Goal: Obtain resource: Obtain resource

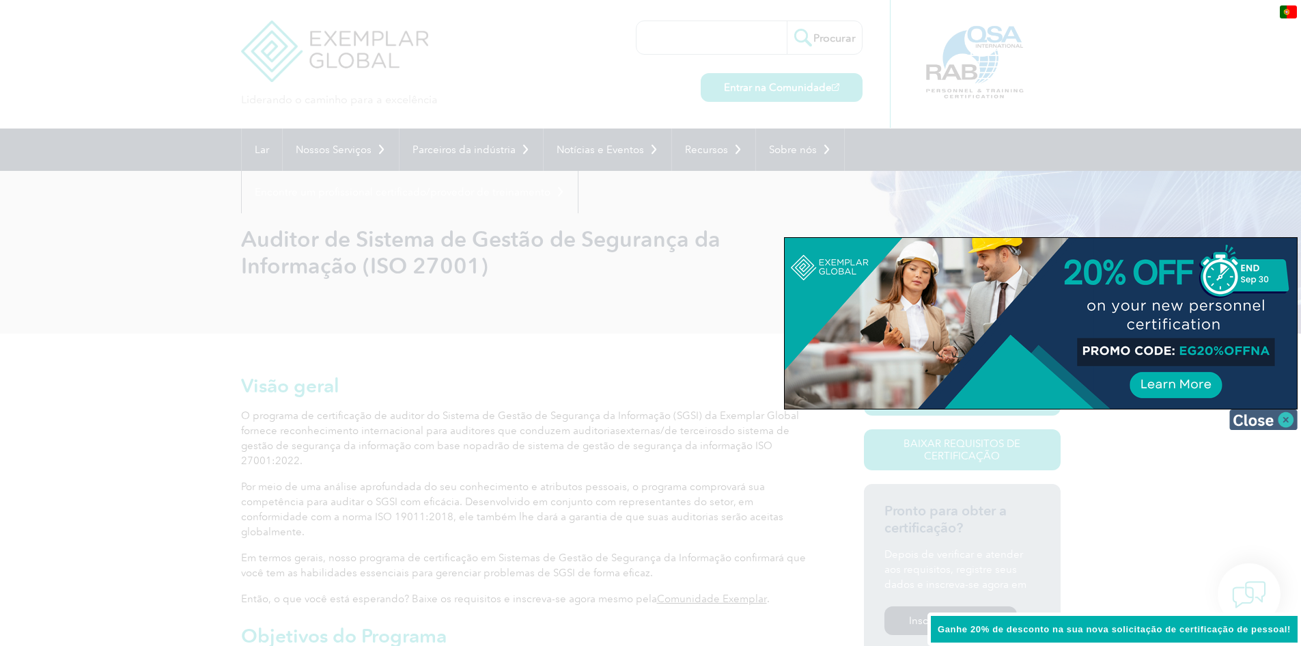
click at [1264, 420] on img at bounding box center [1264, 419] width 68 height 20
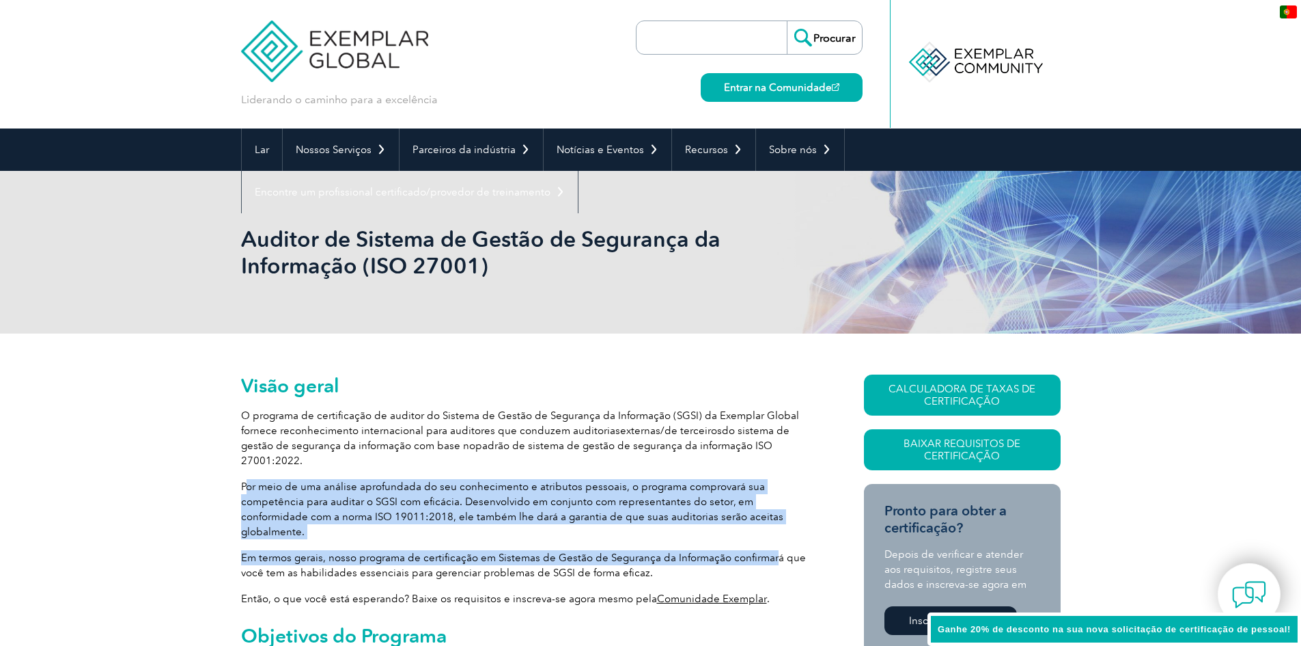
drag, startPoint x: 249, startPoint y: 474, endPoint x: 771, endPoint y: 513, distance: 523.4
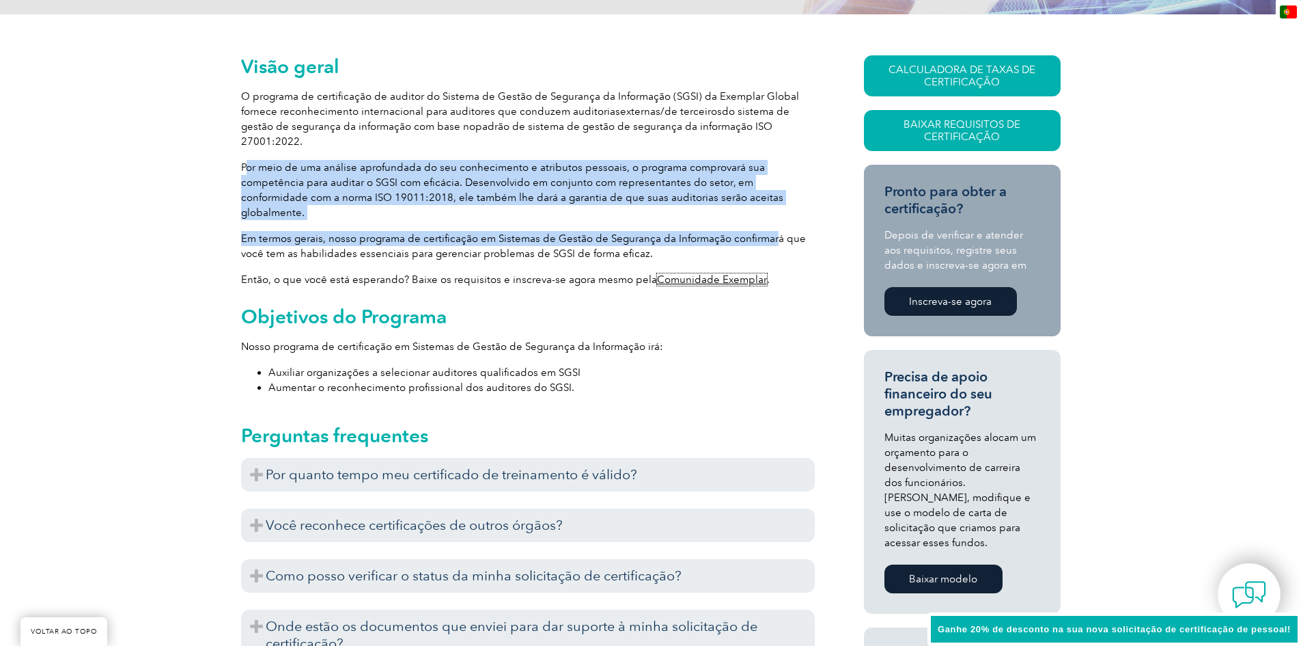
scroll to position [637, 0]
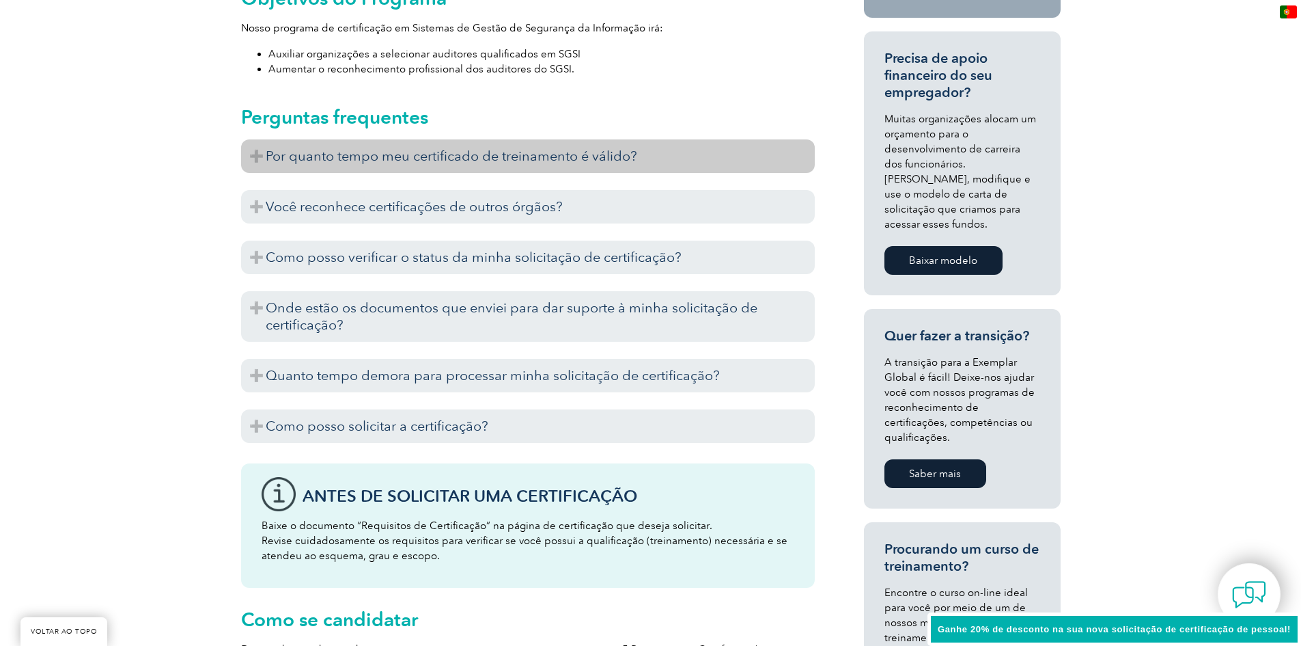
click at [391, 148] on font "Por quanto tempo meu certificado de treinamento é válido?" at bounding box center [452, 156] width 372 height 16
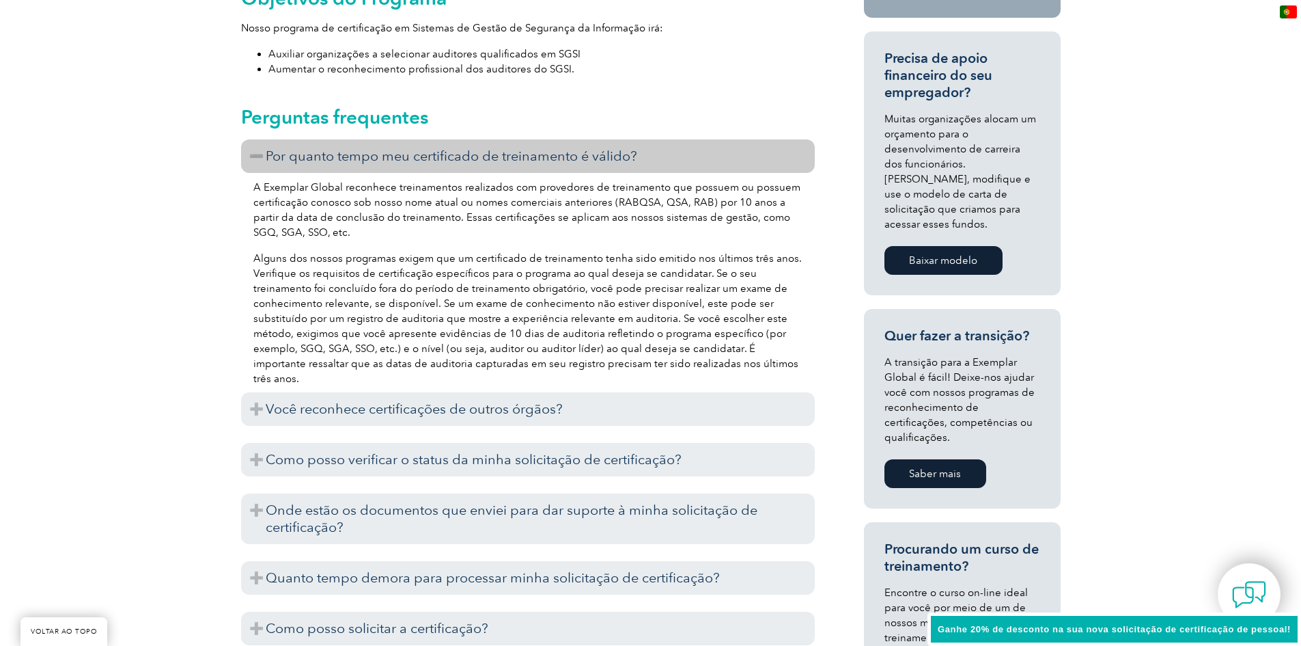
drag, startPoint x: 391, startPoint y: 132, endPoint x: 215, endPoint y: 205, distance: 190.8
click at [215, 205] on div "Visão geral O programa de certificação de auditor do Sistema de Gestão de Segur…" at bounding box center [650, 457] width 1301 height 1523
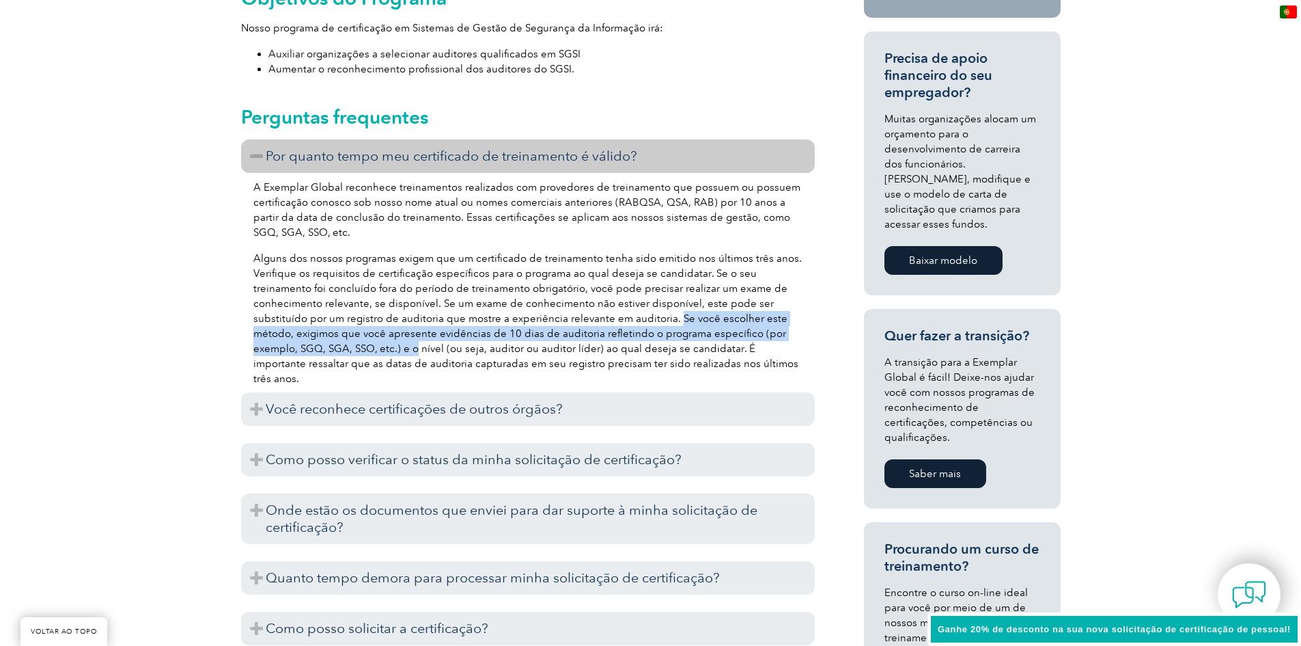
drag, startPoint x: 676, startPoint y: 286, endPoint x: 236, endPoint y: 333, distance: 442.4
click at [406, 312] on p "Alguns dos nossos programas exigem que um certificado de treinamento tenha sido…" at bounding box center [527, 318] width 549 height 135
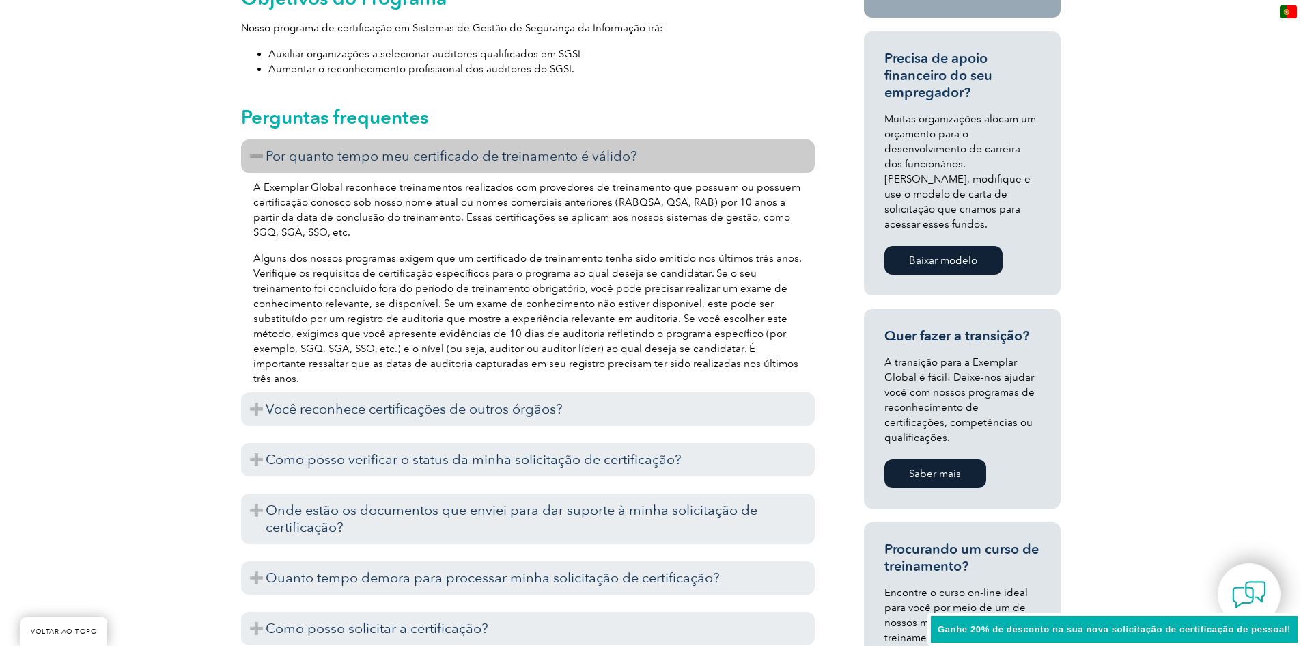
click at [150, 389] on div "Visão geral O programa de certificação de auditor do Sistema de Gestão de Segur…" at bounding box center [650, 457] width 1301 height 1523
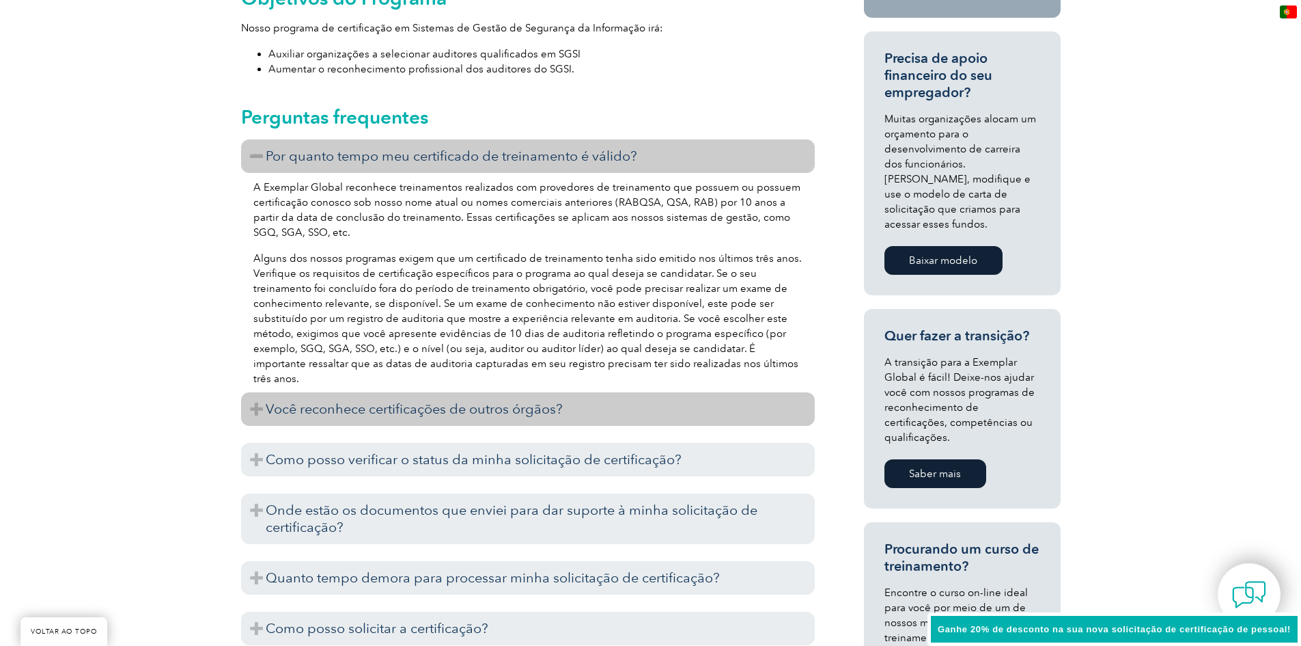
click at [286, 400] on font "Você reconhece certificações de outros órgãos?" at bounding box center [414, 408] width 297 height 16
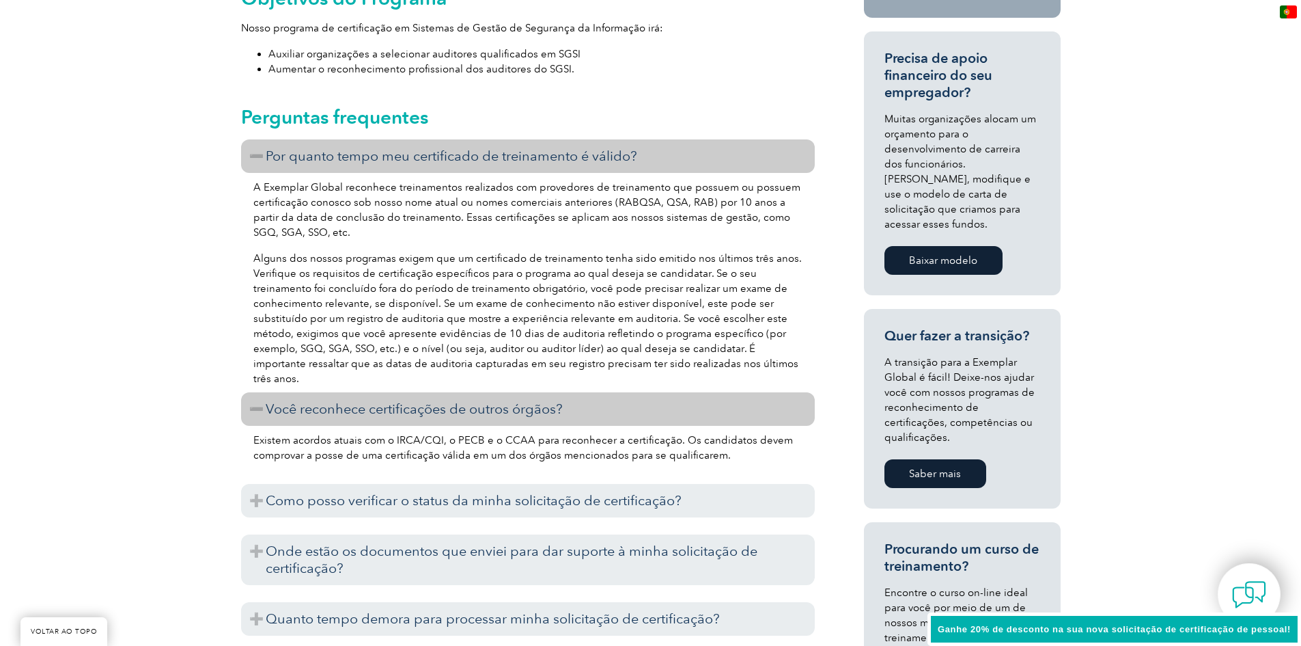
click at [286, 400] on font "Você reconhece certificações de outros órgãos?" at bounding box center [414, 408] width 297 height 16
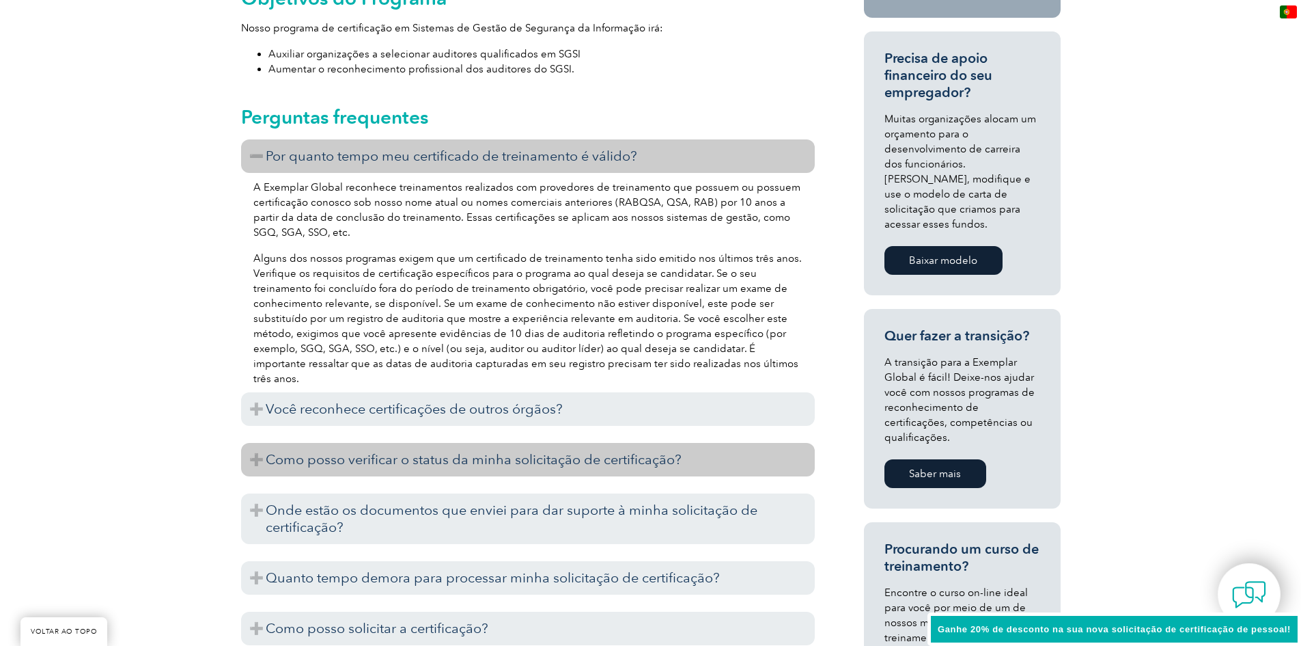
click at [323, 451] on font "Como posso verificar o status da minha solicitação de certificação?" at bounding box center [474, 459] width 416 height 16
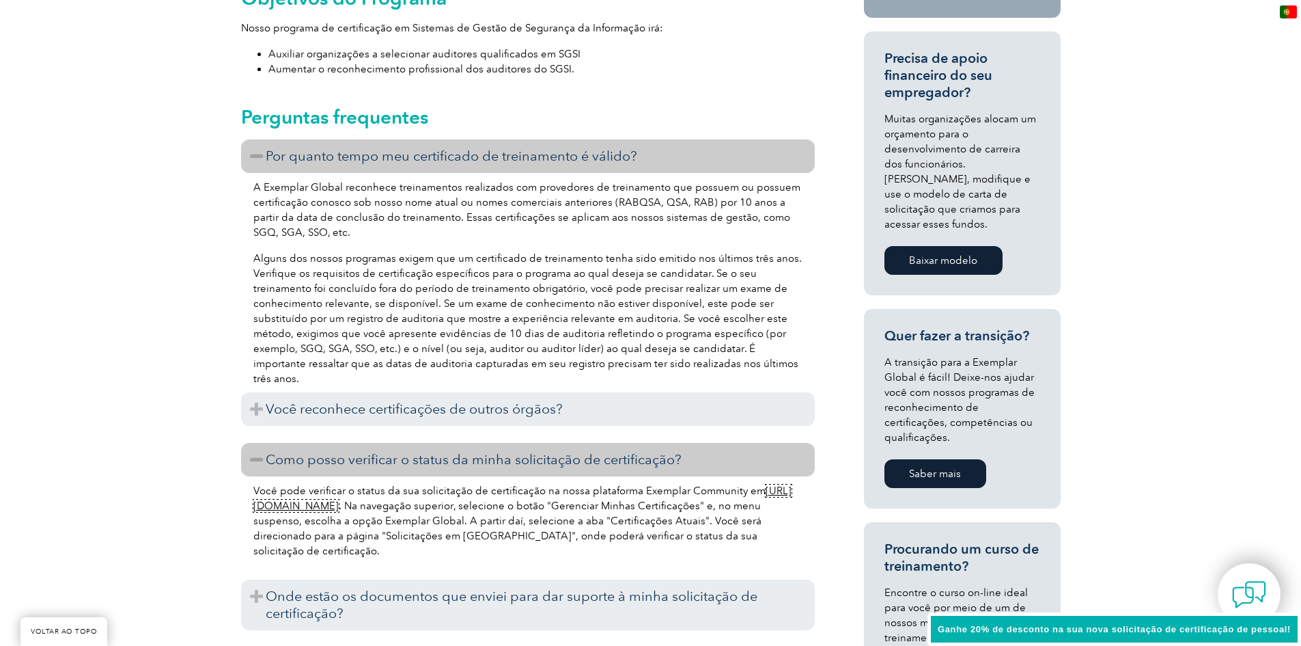
scroll to position [956, 0]
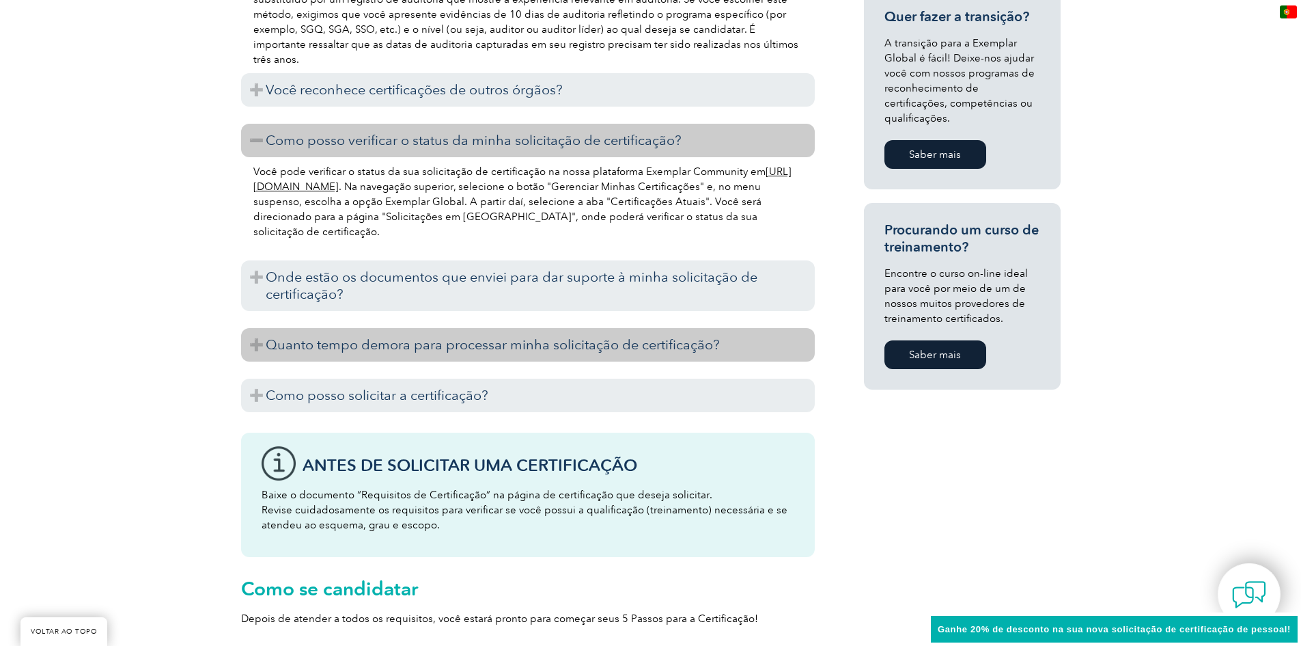
click at [312, 336] on font "Quanto tempo demora para processar minha solicitação de certificação?" at bounding box center [493, 344] width 454 height 16
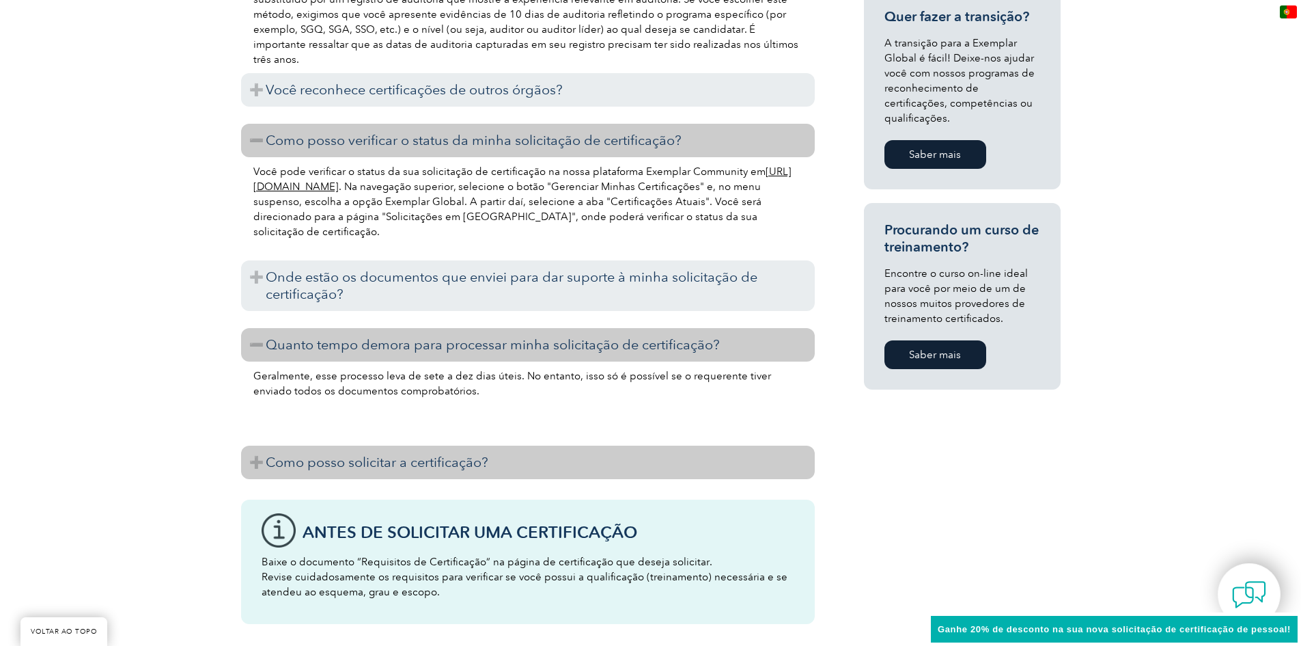
click at [358, 454] on font "Como posso solicitar a certificação?" at bounding box center [377, 462] width 223 height 16
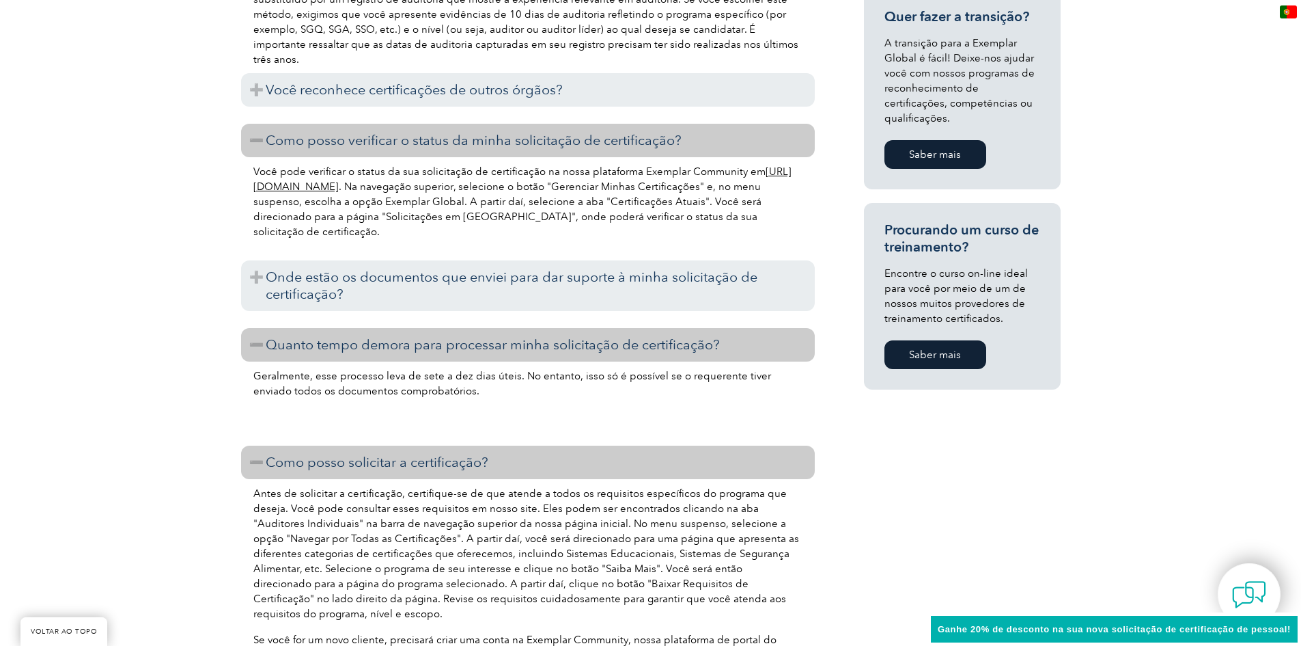
scroll to position [1275, 0]
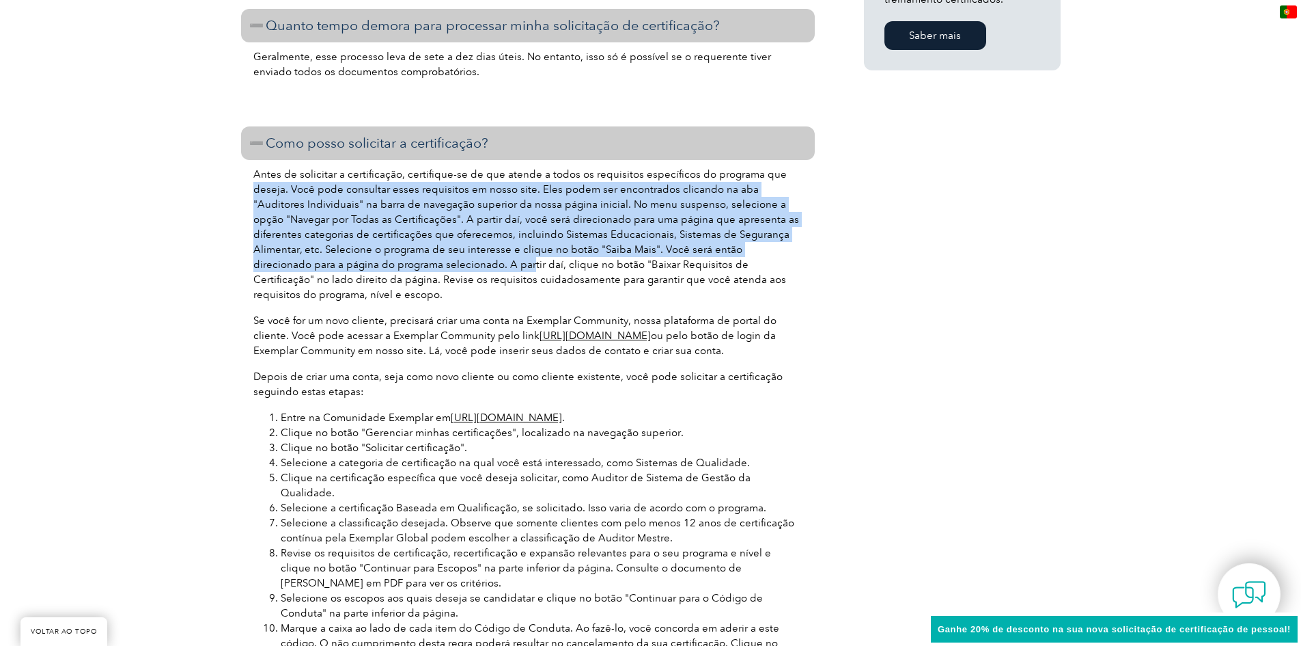
drag, startPoint x: 244, startPoint y: 158, endPoint x: 385, endPoint y: 243, distance: 165.2
click at [387, 242] on div "Antes de solicitar a certificação, certifique-se de que atende a todos os requi…" at bounding box center [528, 476] width 574 height 633
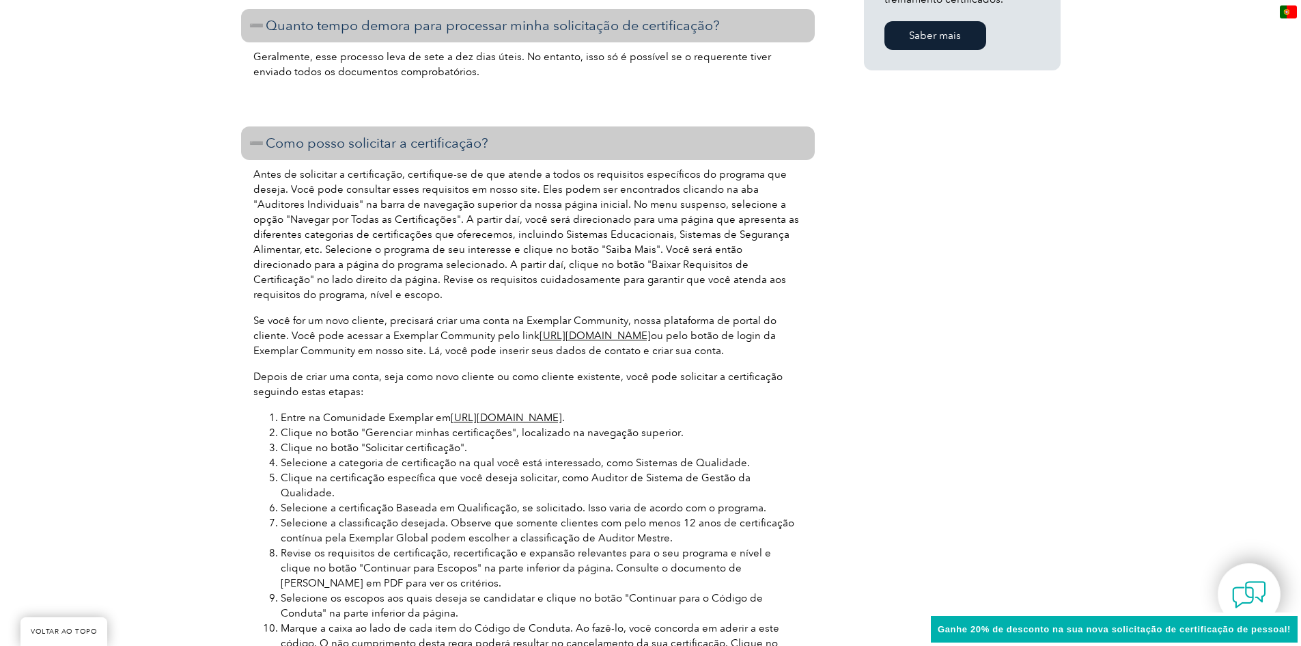
click at [300, 314] on font "Se você for um novo cliente, precisará criar uma conta na Exemplar Community, n…" at bounding box center [514, 327] width 523 height 27
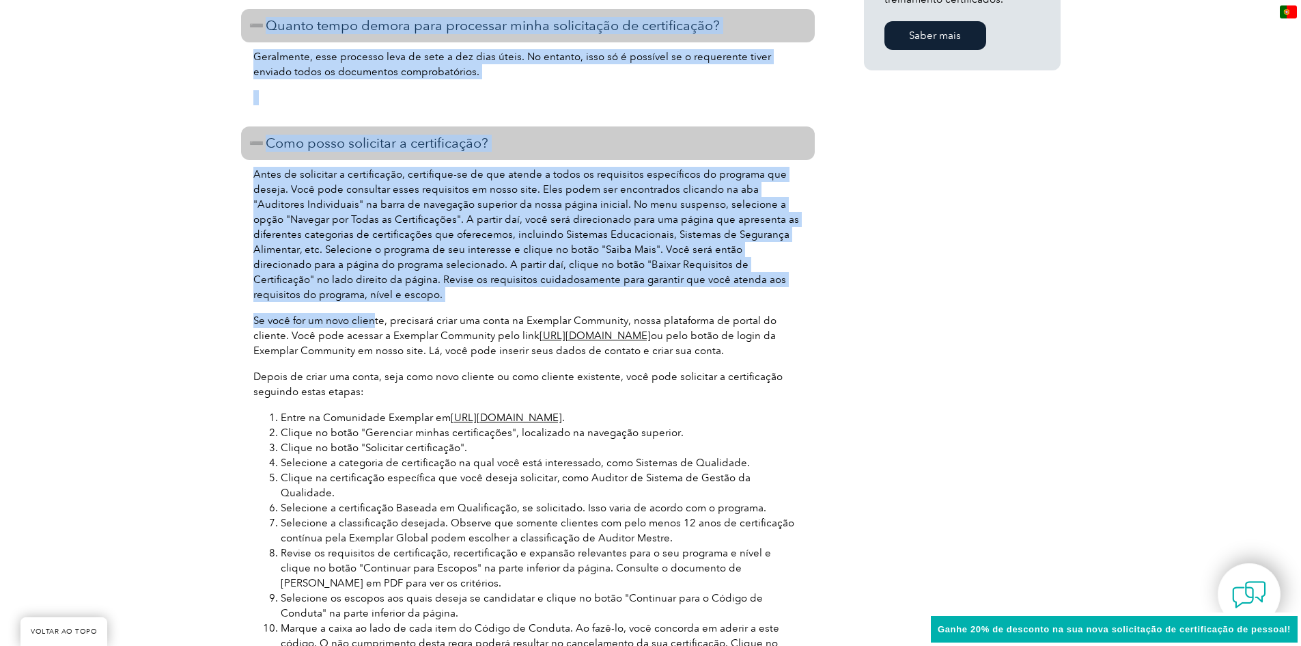
drag, startPoint x: 239, startPoint y: 277, endPoint x: 374, endPoint y: 273, distance: 135.3
click at [374, 273] on div "Visão geral O programa de certificação de auditor do Sistema de Gestão de Segur…" at bounding box center [650, 209] width 1301 height 2302
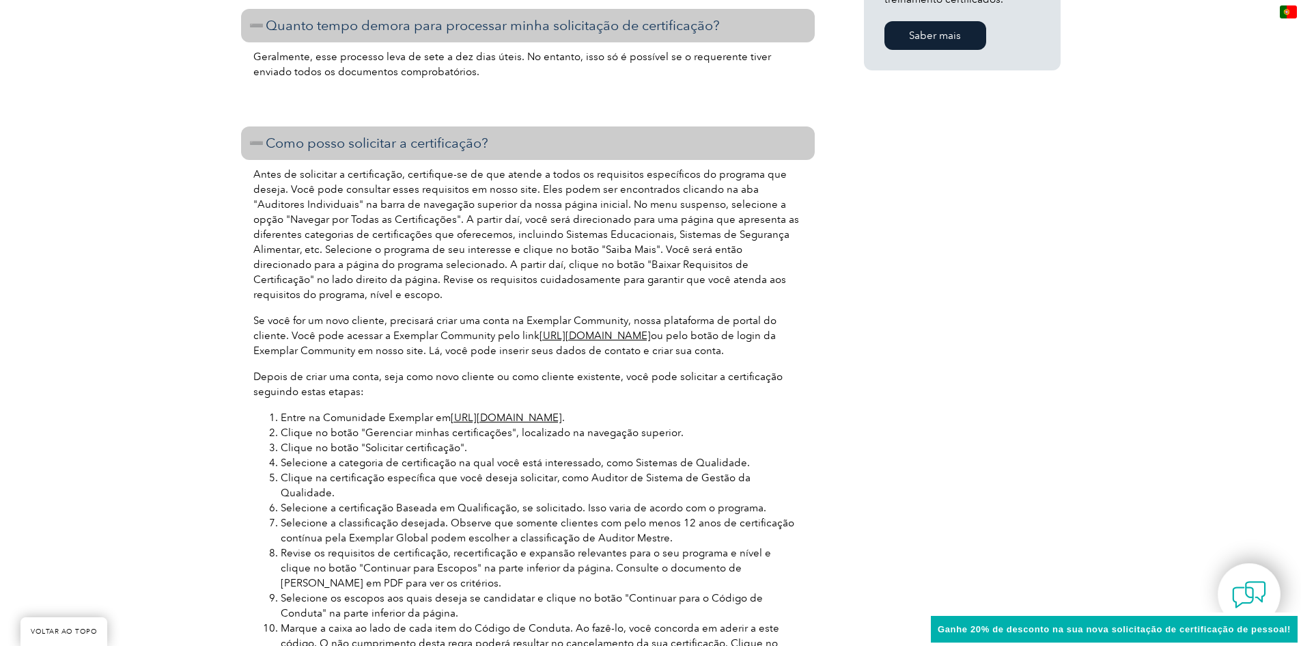
click at [425, 314] on font "Se você for um novo cliente, precisará criar uma conta na Exemplar Community, n…" at bounding box center [514, 327] width 523 height 27
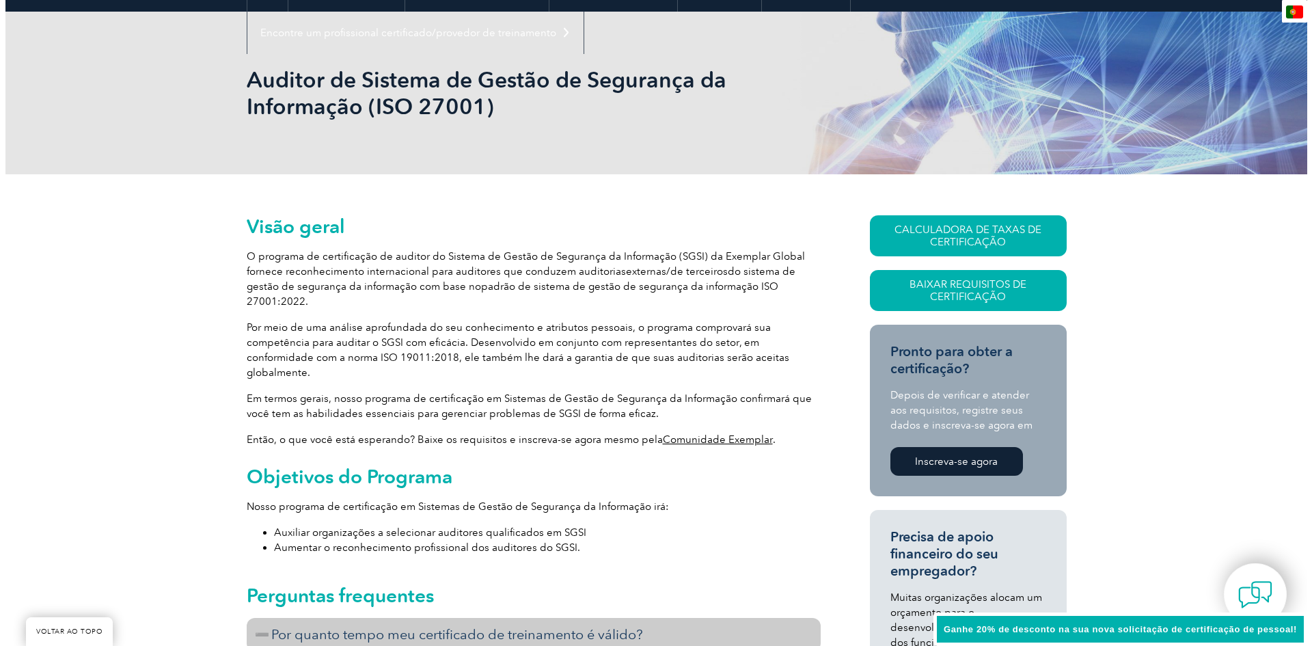
scroll to position [0, 0]
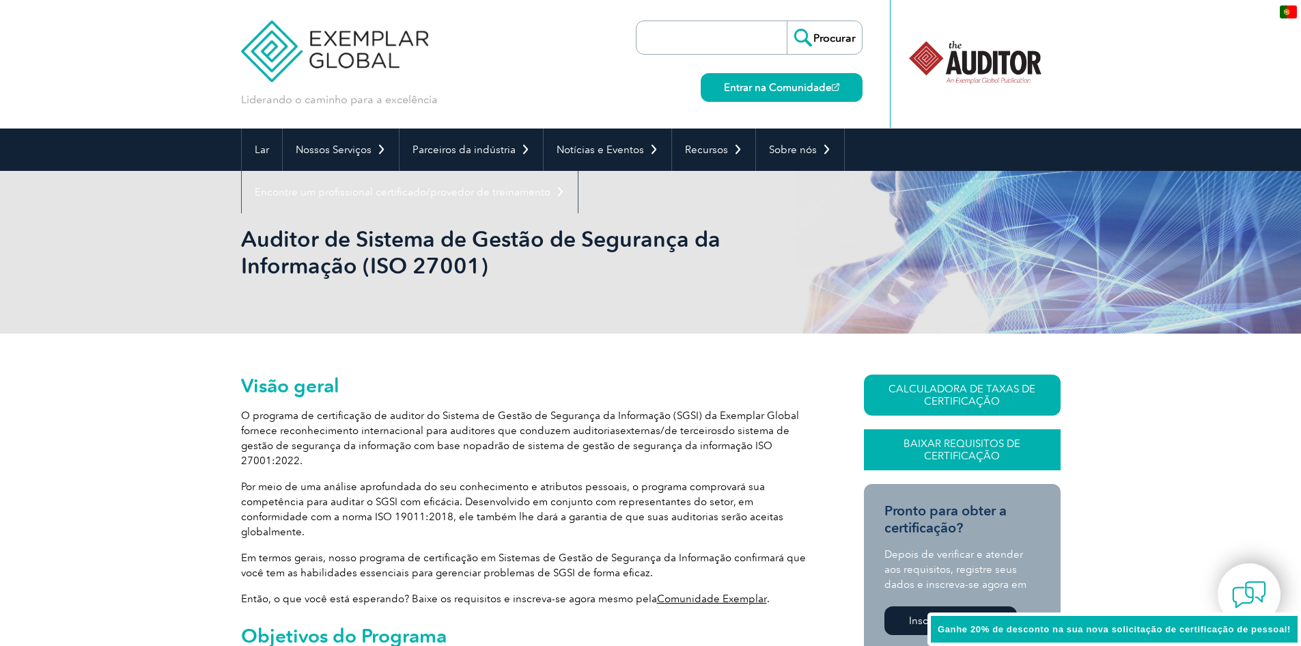
click at [992, 450] on font "Baixar Requisitos de Certificação" at bounding box center [962, 449] width 117 height 25
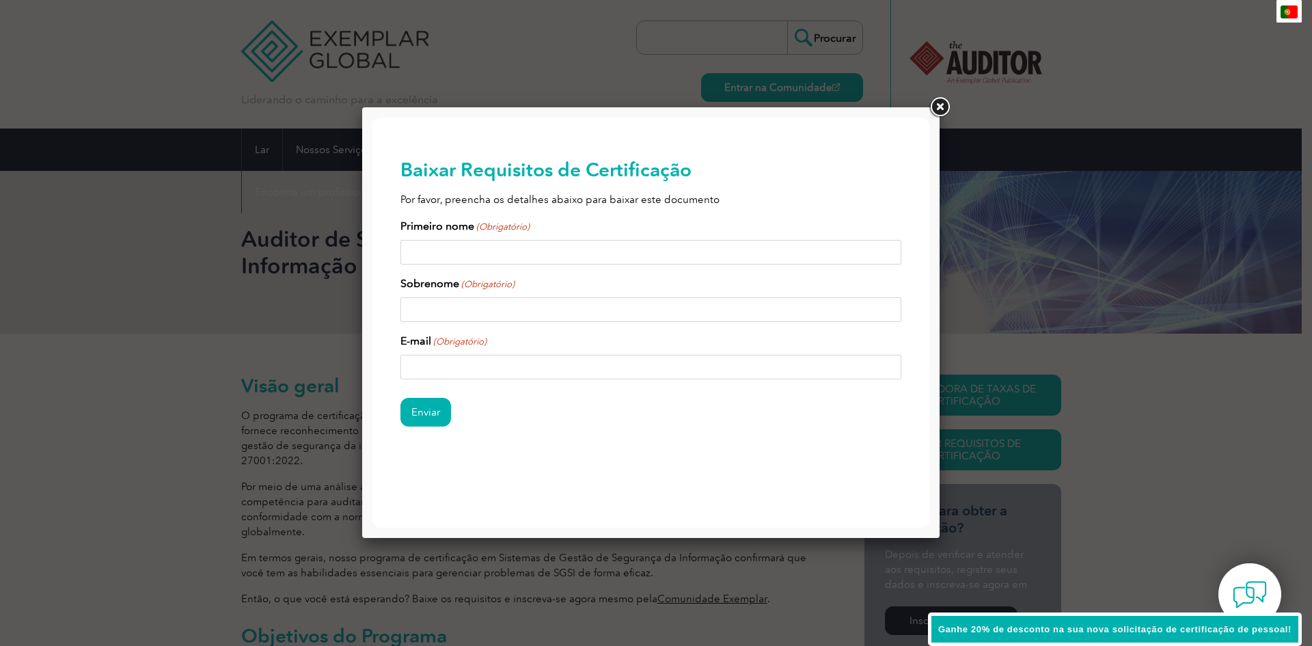
click at [609, 250] on input "Primeiro nome (Obrigatório)" at bounding box center [650, 252] width 501 height 25
type input "kabal"
type input "elite"
type input "[EMAIL_ADDRESS][DOMAIN_NAME]"
click at [431, 414] on input "Enviar" at bounding box center [425, 412] width 51 height 29
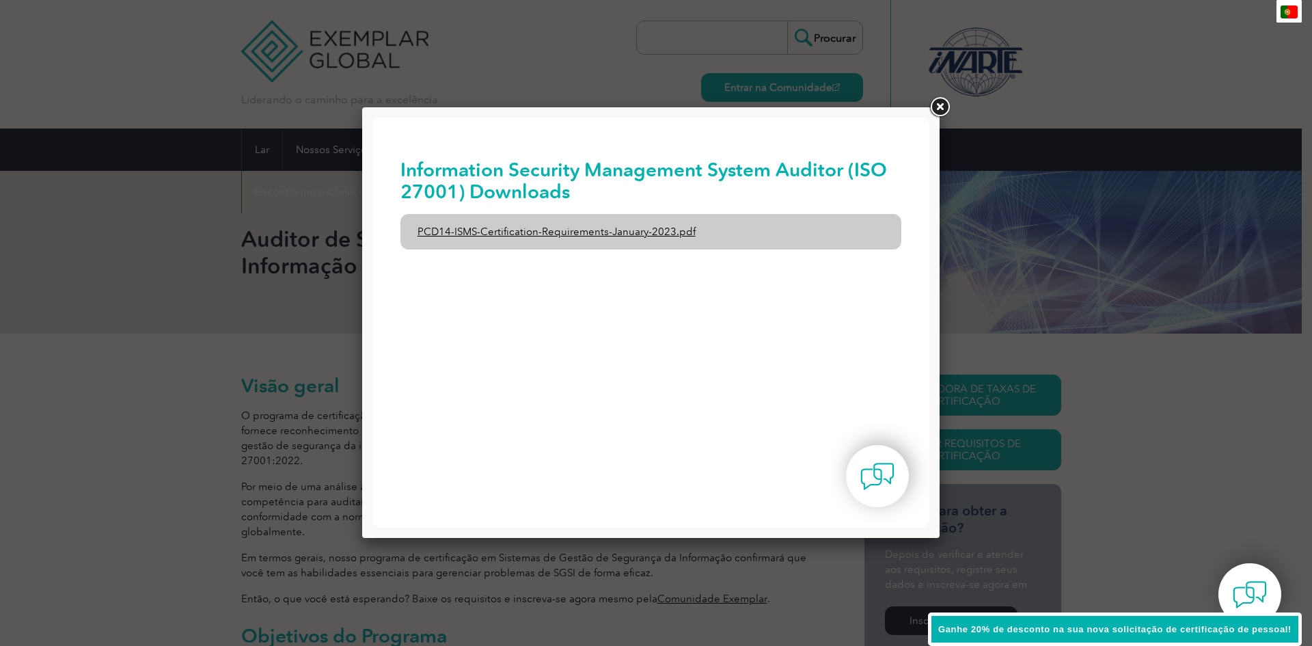
click at [528, 235] on link "PCD14-ISMS-Certification-Requirements-January-2023.pdf" at bounding box center [650, 232] width 501 height 36
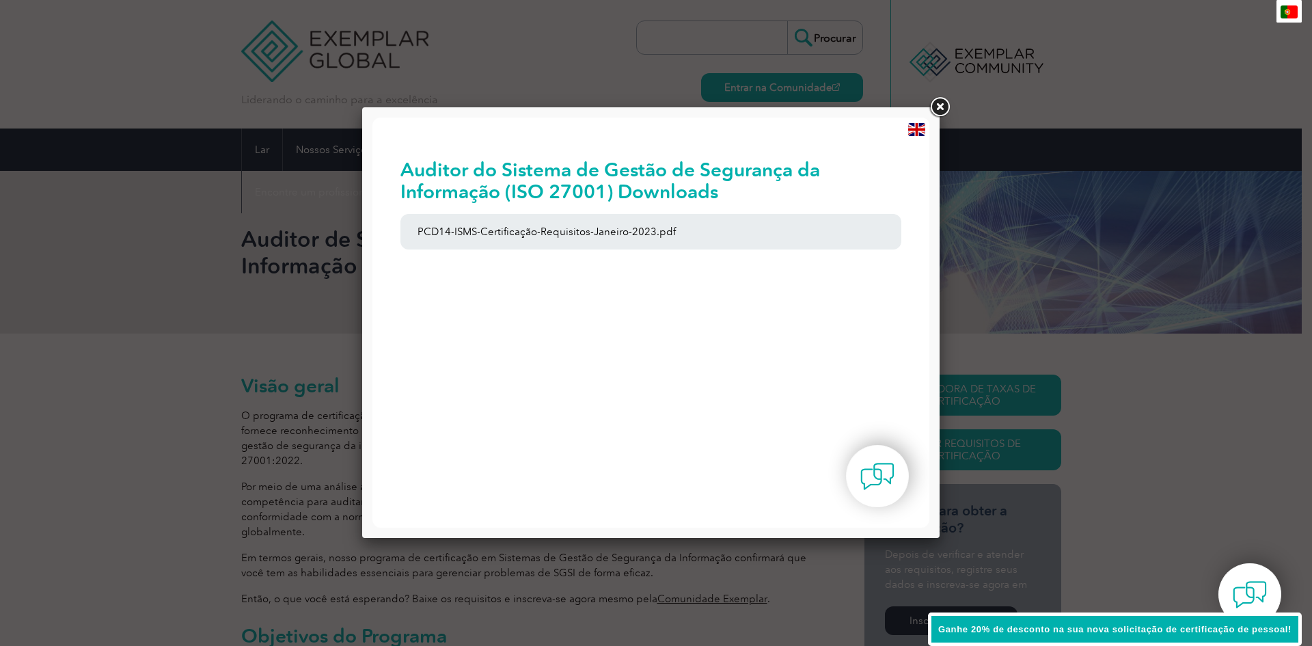
click at [919, 131] on img at bounding box center [916, 129] width 17 height 13
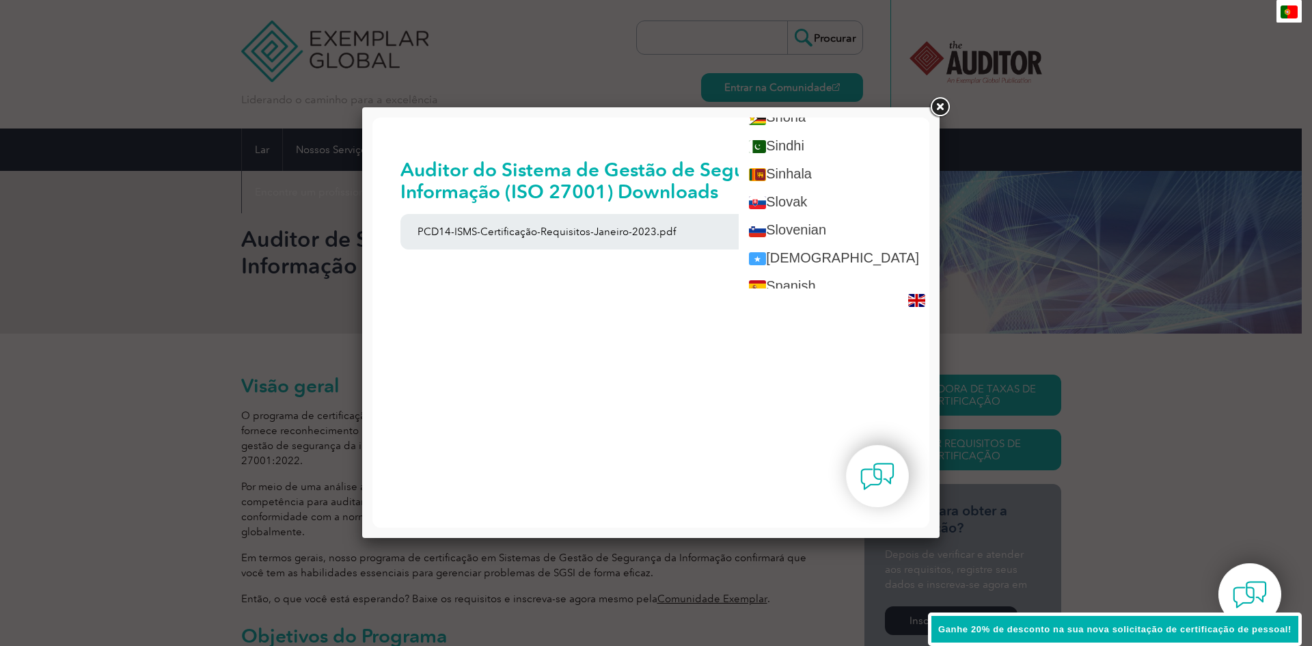
scroll to position [1913, 0]
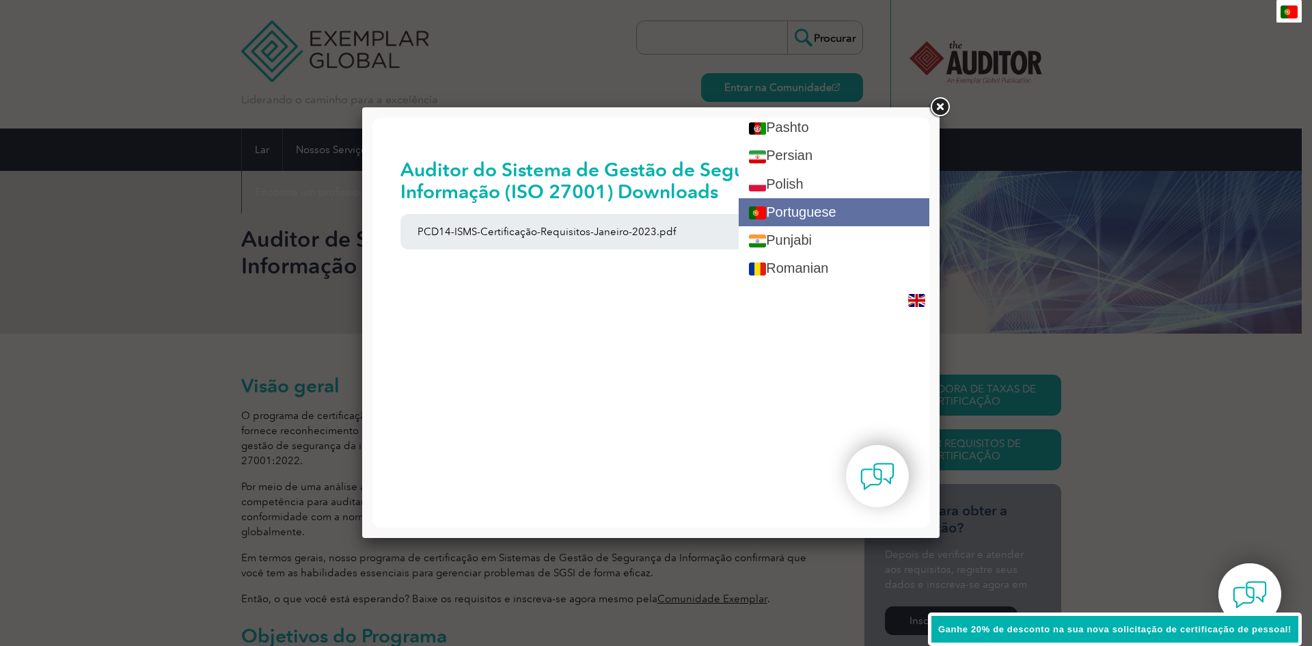
click at [854, 215] on link "Portuguese" at bounding box center [833, 212] width 191 height 28
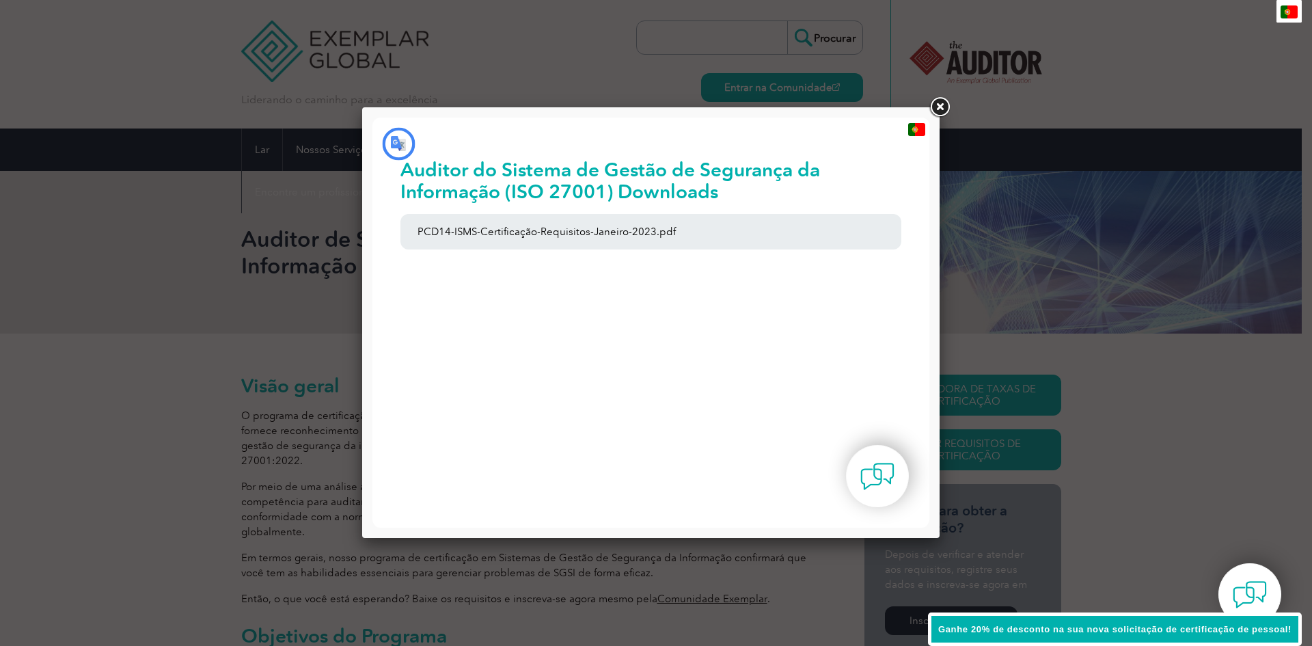
scroll to position [0, 0]
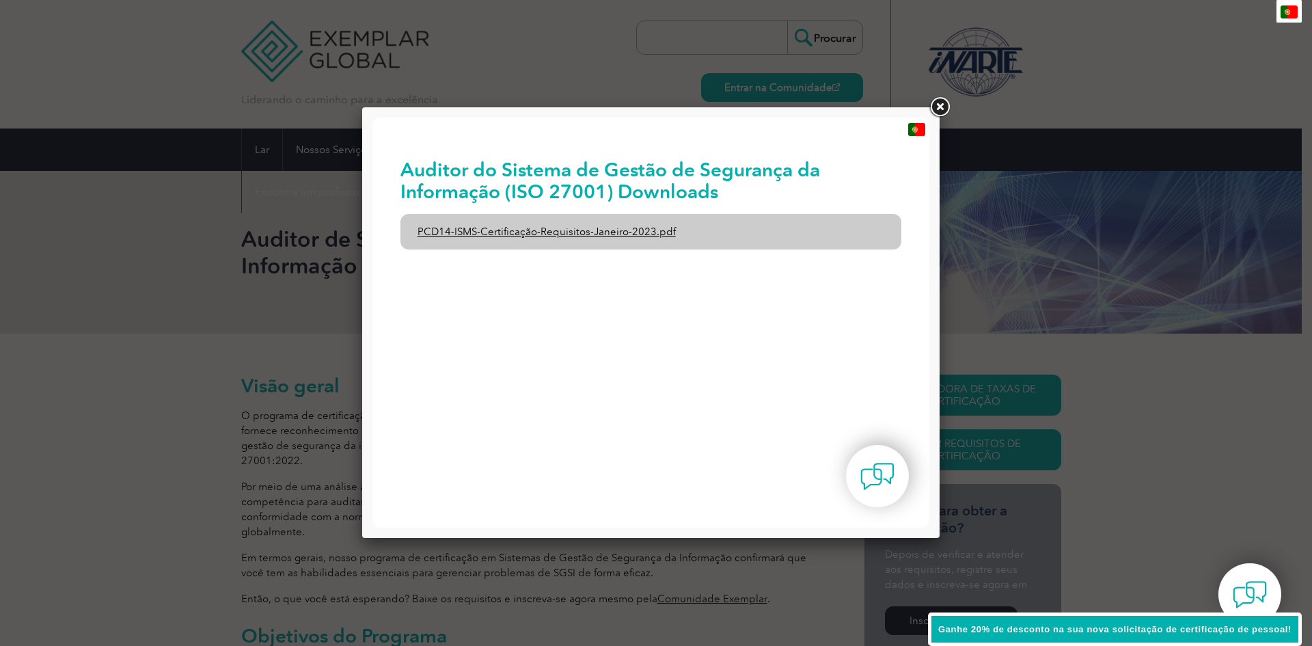
click at [580, 229] on font "PCD14-ISMS-Certificação-Requisitos-Janeiro-2023.pdf" at bounding box center [546, 231] width 258 height 12
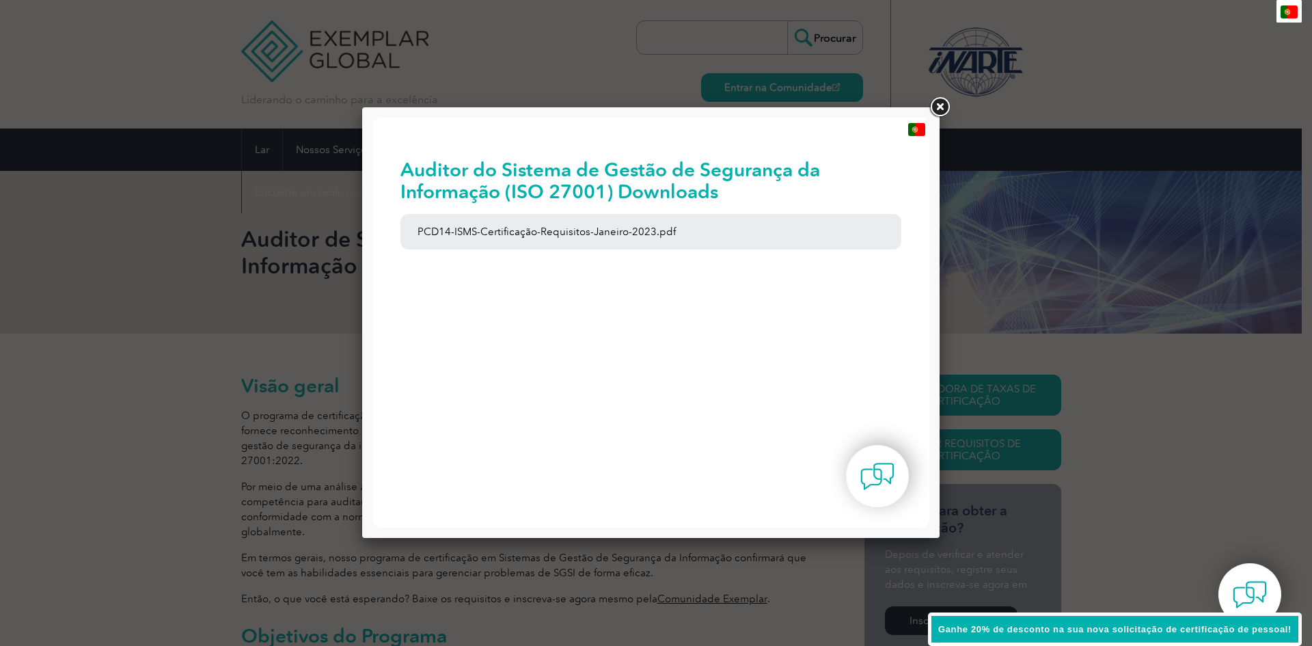
click at [786, 178] on font "Auditor do Sistema de Gestão de Segurança da Informação (ISO 27001) Downloads" at bounding box center [609, 180] width 419 height 45
click at [639, 175] on font "Auditor do Sistema de Gestão de Segurança da Informação (ISO 27001) Downloads" at bounding box center [609, 180] width 419 height 45
click at [950, 109] on link at bounding box center [939, 107] width 25 height 25
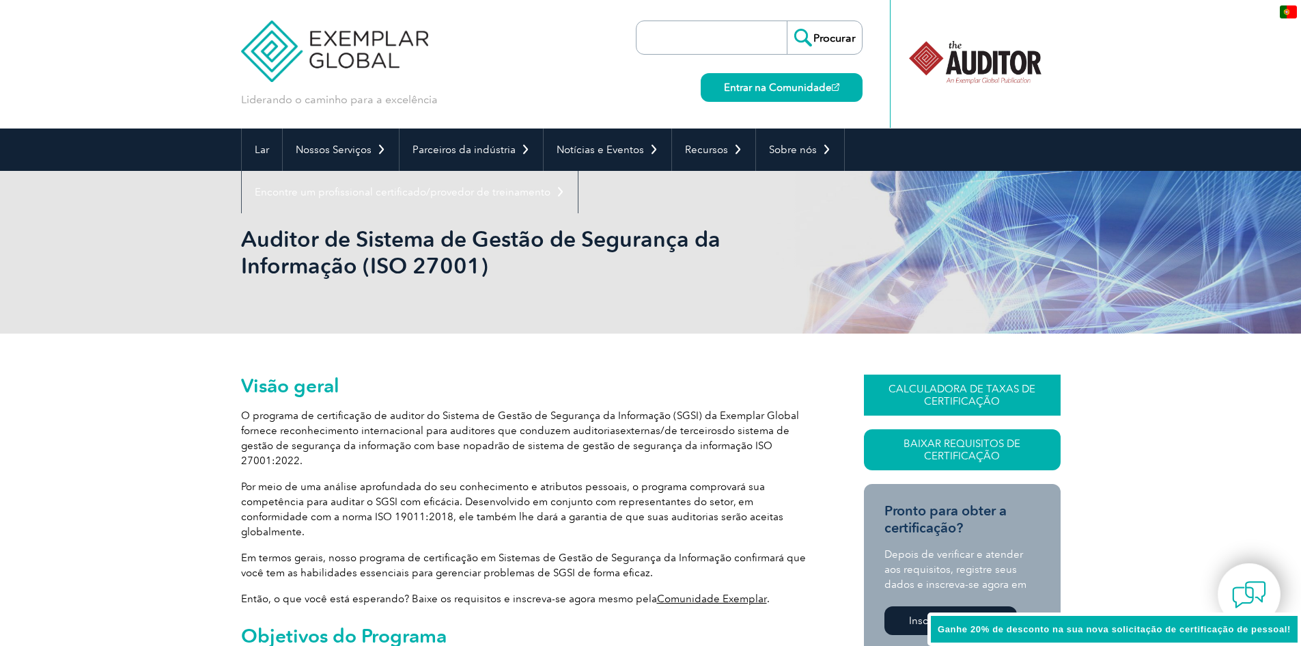
click at [994, 400] on font "CALCULADORA DE TAXAS DE CERTIFICAÇÃO" at bounding box center [962, 395] width 147 height 25
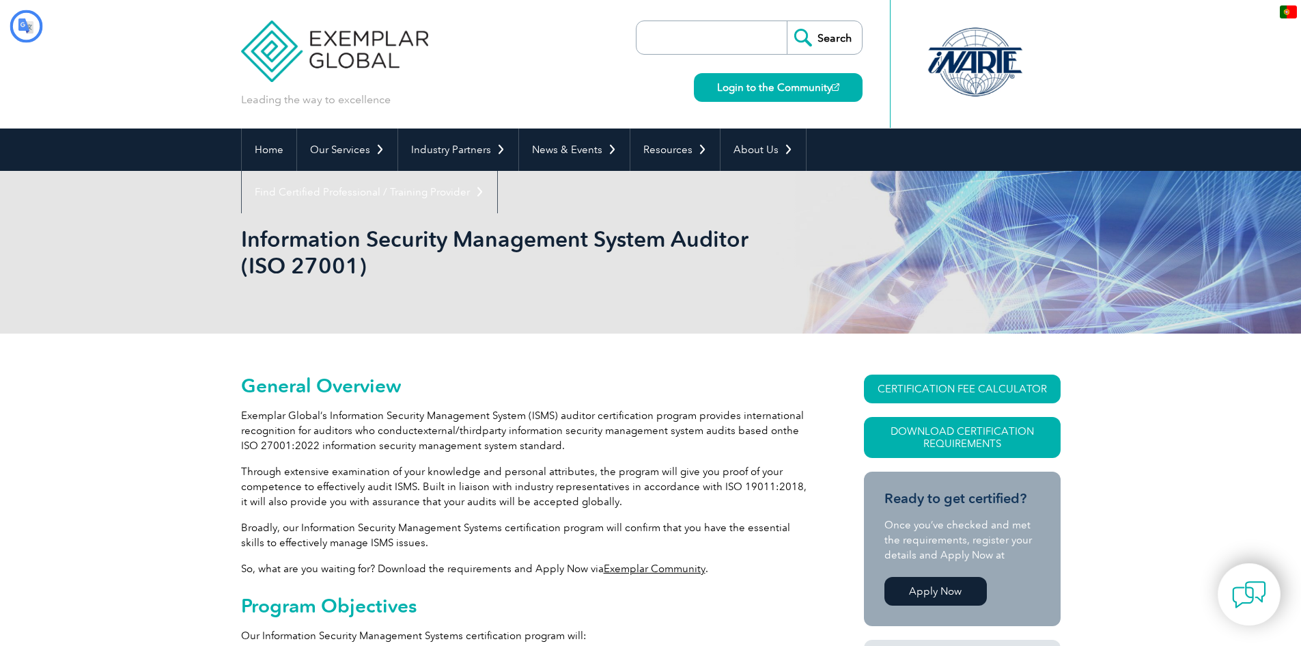
type input "Procurar"
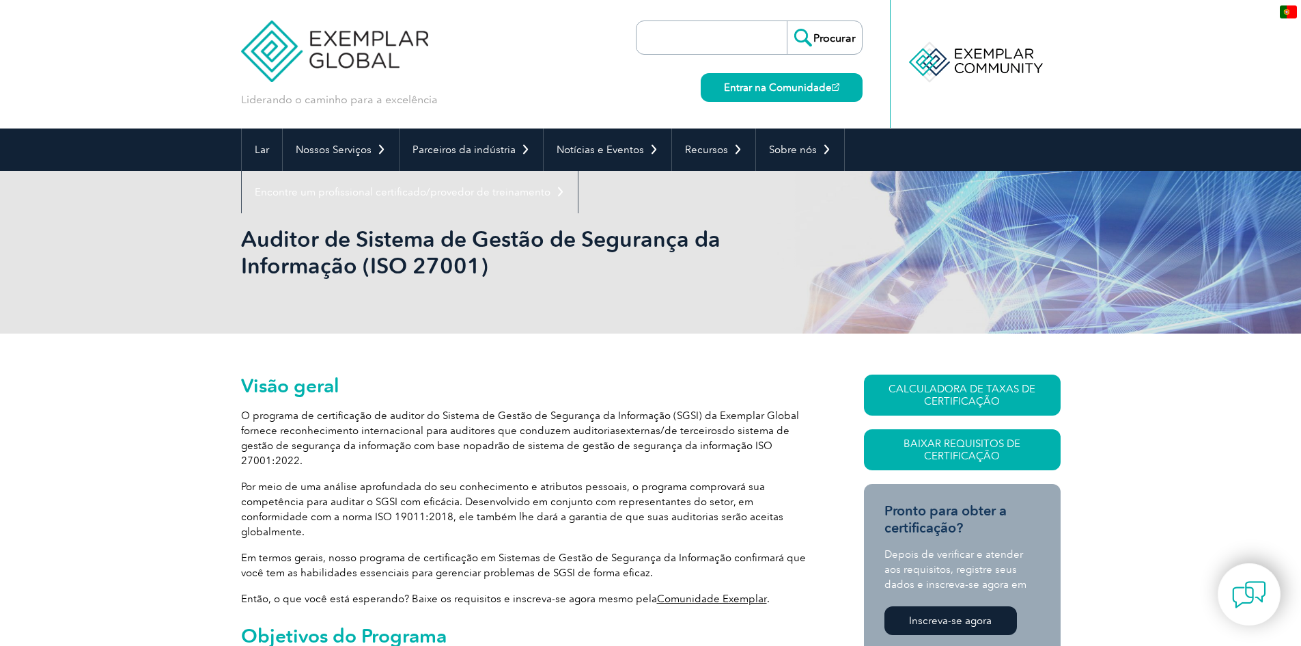
click at [707, 592] on font "Comunidade Exemplar" at bounding box center [712, 598] width 110 height 12
